Goal: Task Accomplishment & Management: Use online tool/utility

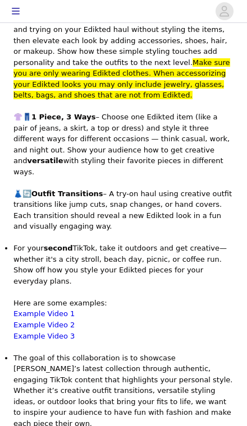
scroll to position [294, 0]
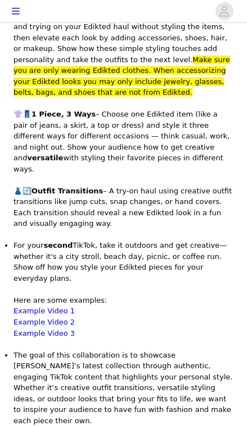
click at [36, 307] on link "Example Video 1" at bounding box center [43, 311] width 61 height 8
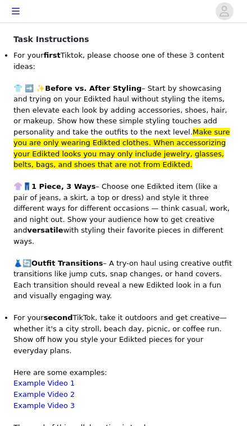
scroll to position [224, 0]
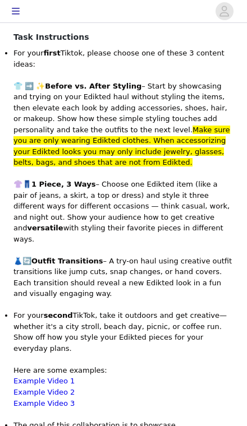
click at [41, 388] on link "Example Video 2" at bounding box center [43, 392] width 61 height 8
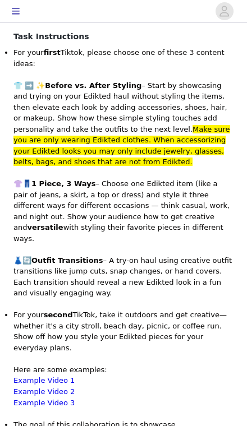
click at [63, 399] on link "Example Video 3" at bounding box center [43, 403] width 61 height 8
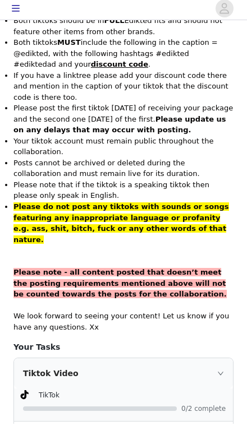
scroll to position [768, 0]
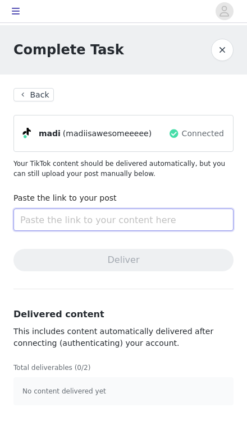
click at [184, 218] on input "text" at bounding box center [123, 220] width 220 height 22
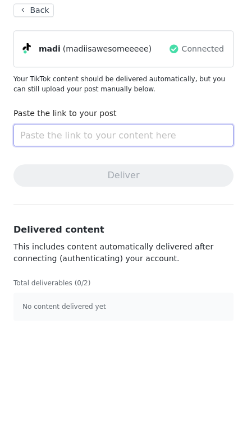
click at [122, 209] on input "text" at bounding box center [123, 220] width 220 height 22
paste input "[URL][DOMAIN_NAME]"
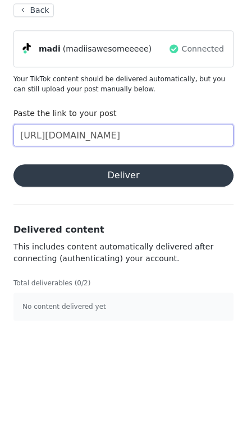
type input "[URL][DOMAIN_NAME]"
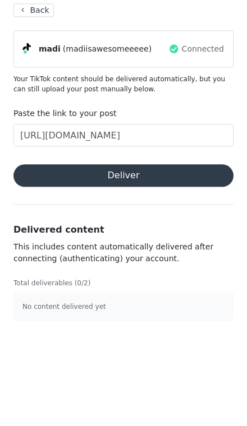
click at [191, 249] on button "Deliver" at bounding box center [123, 260] width 220 height 22
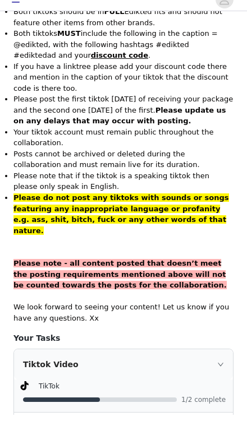
scroll to position [768, 0]
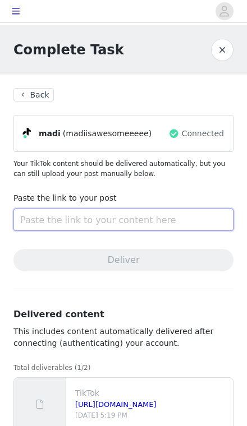
click at [137, 218] on input "text" at bounding box center [123, 220] width 220 height 22
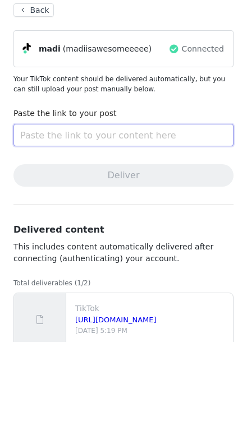
click at [134, 209] on input "text" at bounding box center [123, 220] width 220 height 22
click at [166, 209] on input "text" at bounding box center [123, 220] width 220 height 22
click at [182, 209] on input "text" at bounding box center [123, 220] width 220 height 22
paste input "[URL][DOMAIN_NAME]"
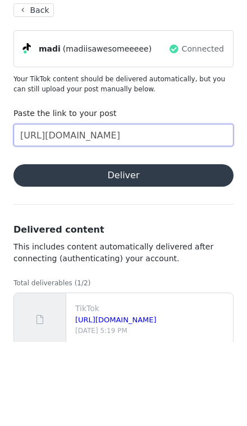
type input "[URL][DOMAIN_NAME]"
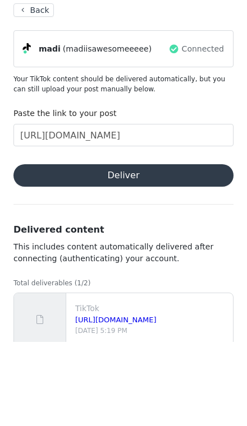
click at [215, 249] on button "Deliver" at bounding box center [123, 260] width 220 height 22
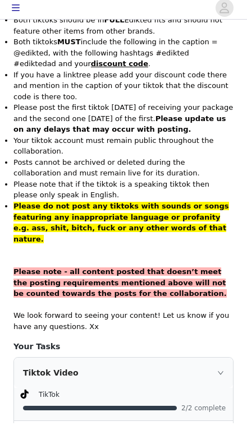
scroll to position [768, 0]
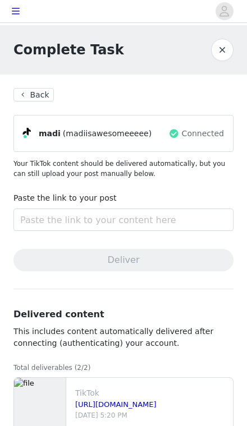
click at [45, 93] on button "Back" at bounding box center [33, 94] width 40 height 13
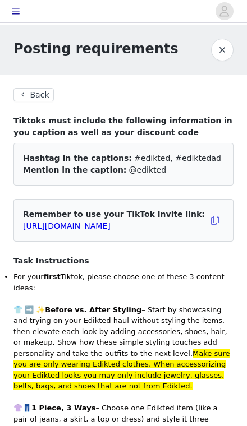
click at [224, 51] on button "button" at bounding box center [222, 50] width 22 height 22
